Goal: Transaction & Acquisition: Purchase product/service

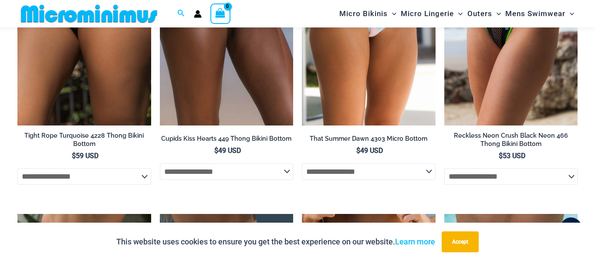
scroll to position [1952, 0]
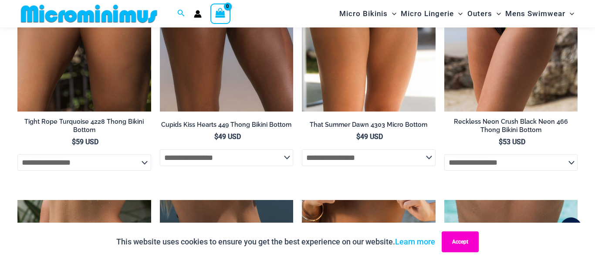
click at [473, 245] on button "Accept" at bounding box center [459, 241] width 37 height 21
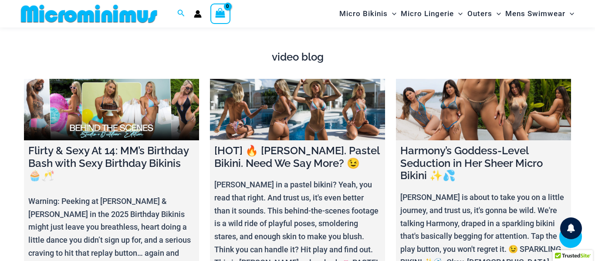
scroll to position [0, 0]
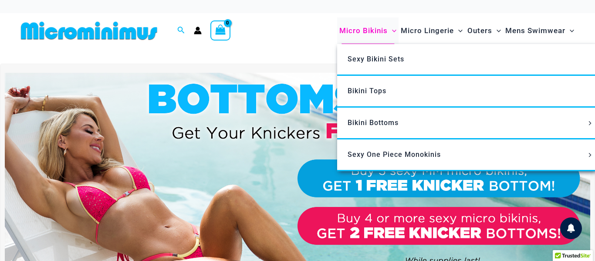
click at [354, 29] on span "Micro Bikinis" at bounding box center [363, 31] width 48 height 22
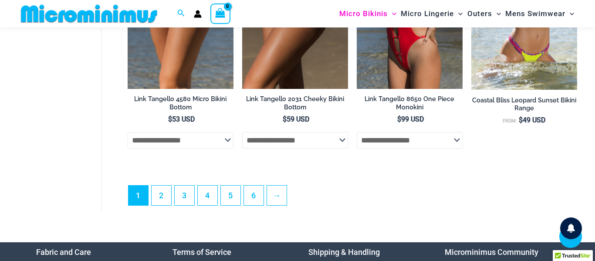
scroll to position [2078, 0]
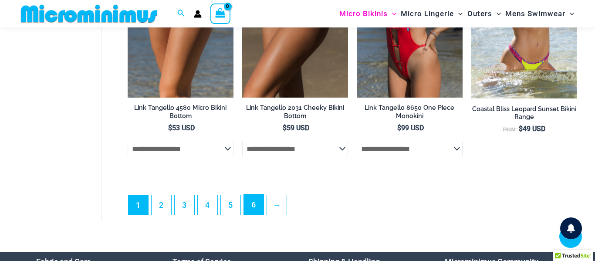
click at [252, 215] on link "6" at bounding box center [254, 204] width 20 height 20
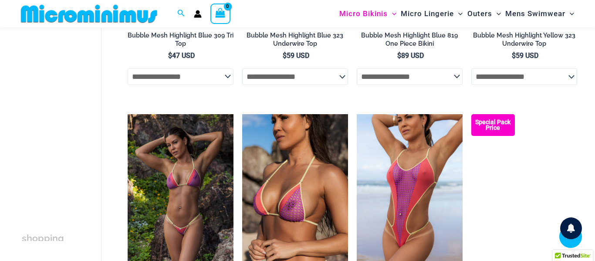
scroll to position [724, 0]
